Goal: Information Seeking & Learning: Compare options

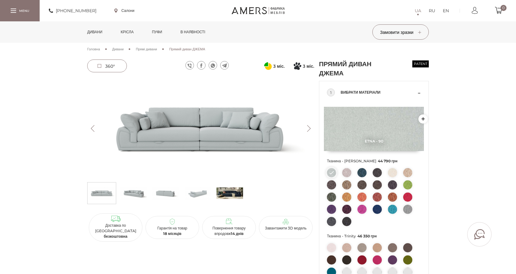
drag, startPoint x: 0, startPoint y: 0, endPoint x: 94, endPoint y: 29, distance: 98.4
click at [94, 29] on link "Дивани" at bounding box center [95, 31] width 24 height 21
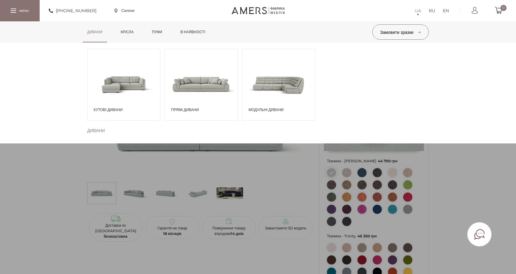
click at [113, 85] on span at bounding box center [124, 84] width 73 height 42
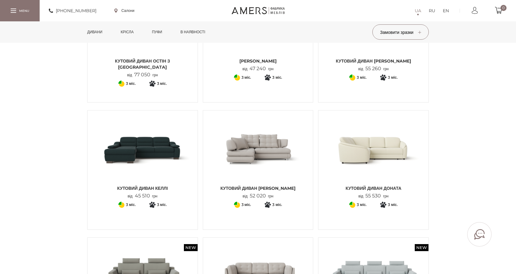
scroll to position [244, 0]
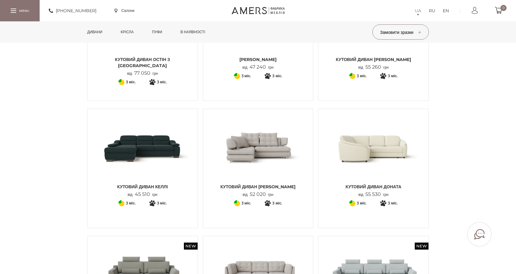
click at [260, 140] on img at bounding box center [258, 146] width 101 height 67
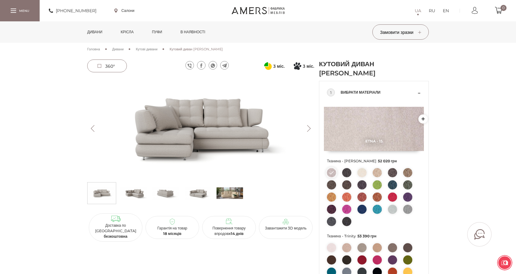
click at [164, 33] on link "Пуфи" at bounding box center [157, 31] width 20 height 21
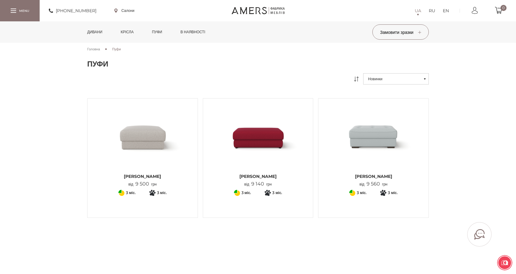
click at [149, 139] on img at bounding box center [142, 136] width 101 height 67
click at [267, 143] on img at bounding box center [258, 136] width 101 height 67
click at [381, 106] on img at bounding box center [373, 136] width 101 height 67
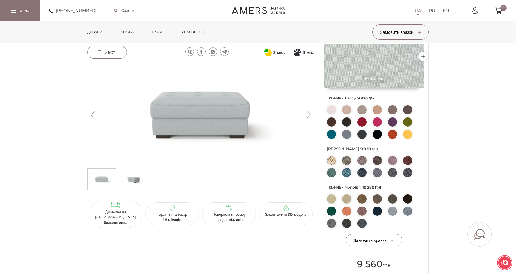
scroll to position [122, 0]
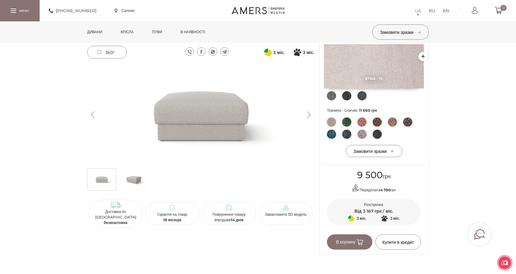
scroll to position [214, 0]
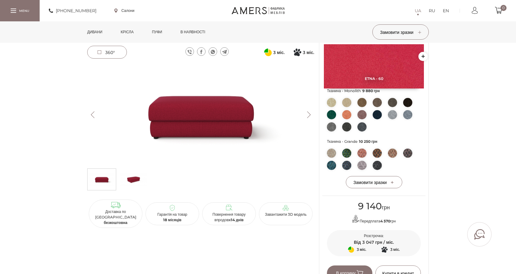
scroll to position [122, 0]
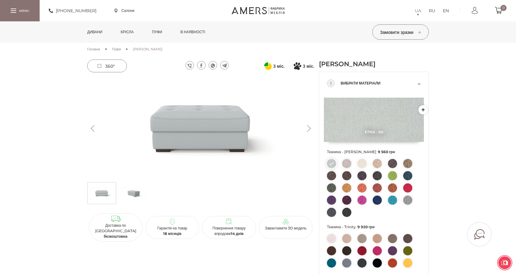
click at [134, 197] on img at bounding box center [133, 193] width 27 height 18
